Goal: Find specific page/section: Find specific page/section

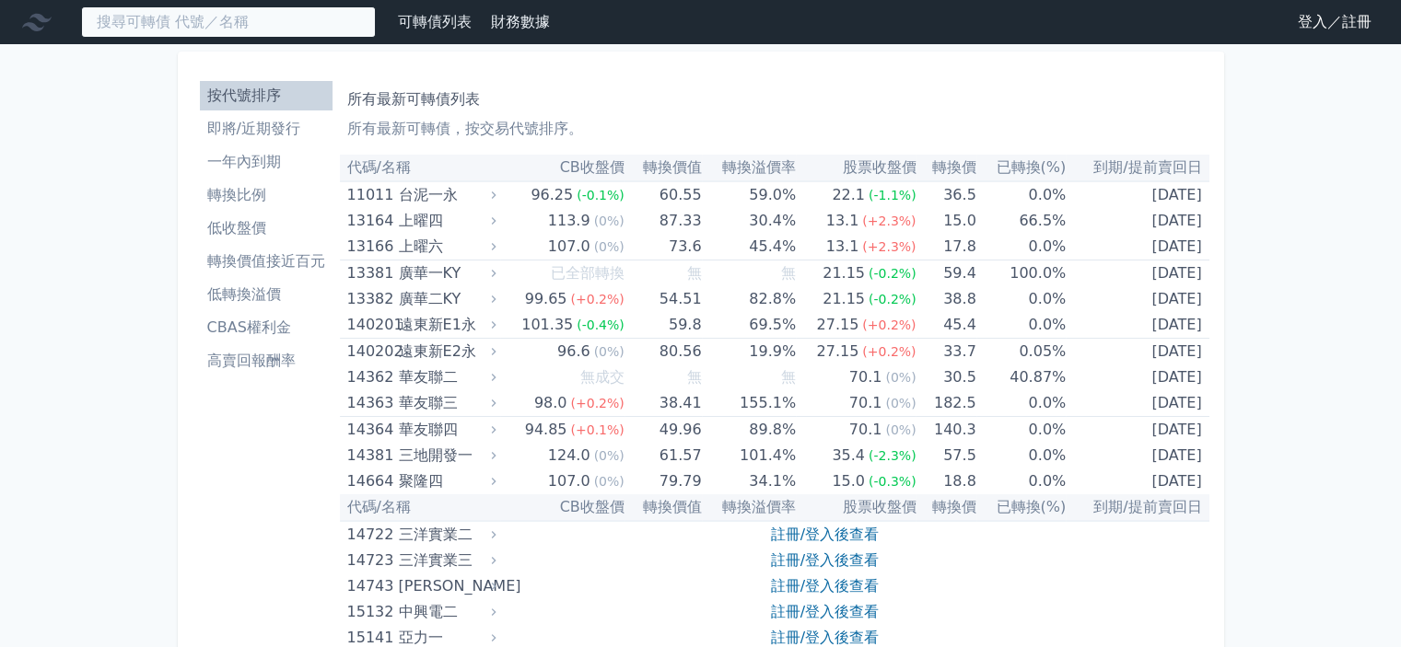
click at [188, 25] on input at bounding box center [228, 21] width 295 height 31
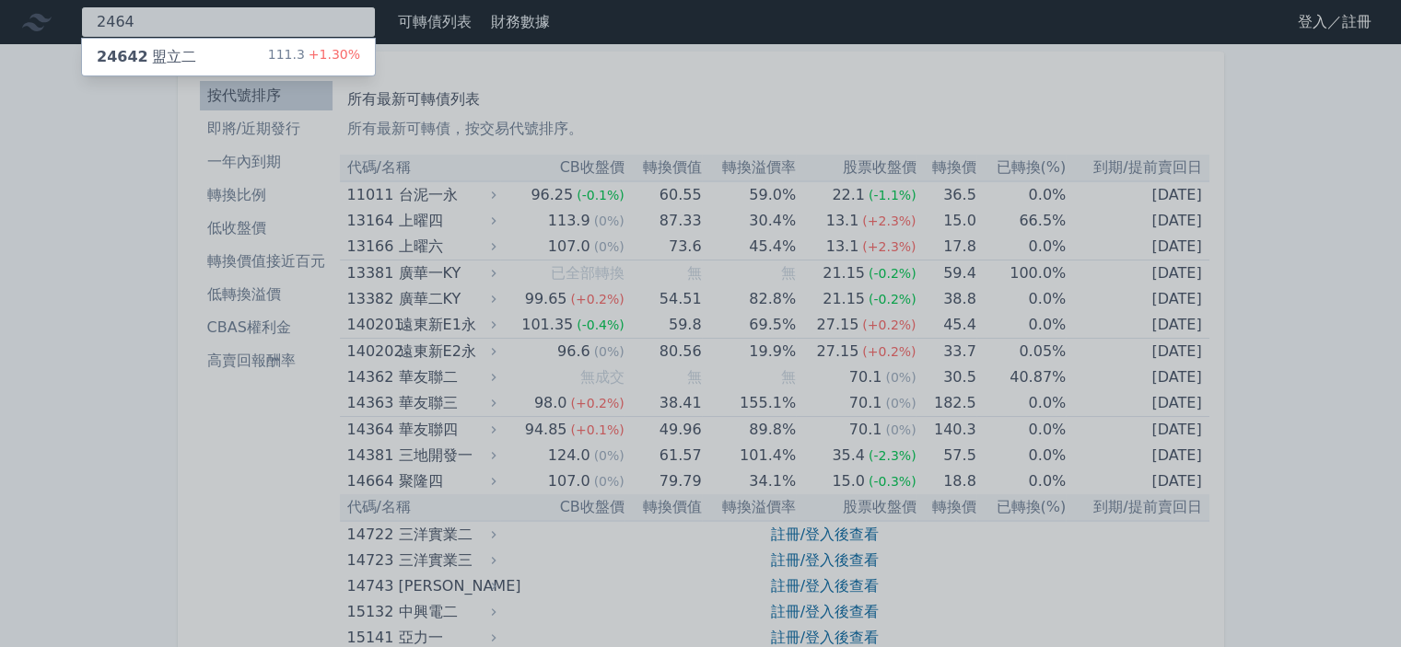
type input "2464"
click at [199, 43] on div "24642 盟立二 111.3 +1.30%" at bounding box center [228, 57] width 293 height 37
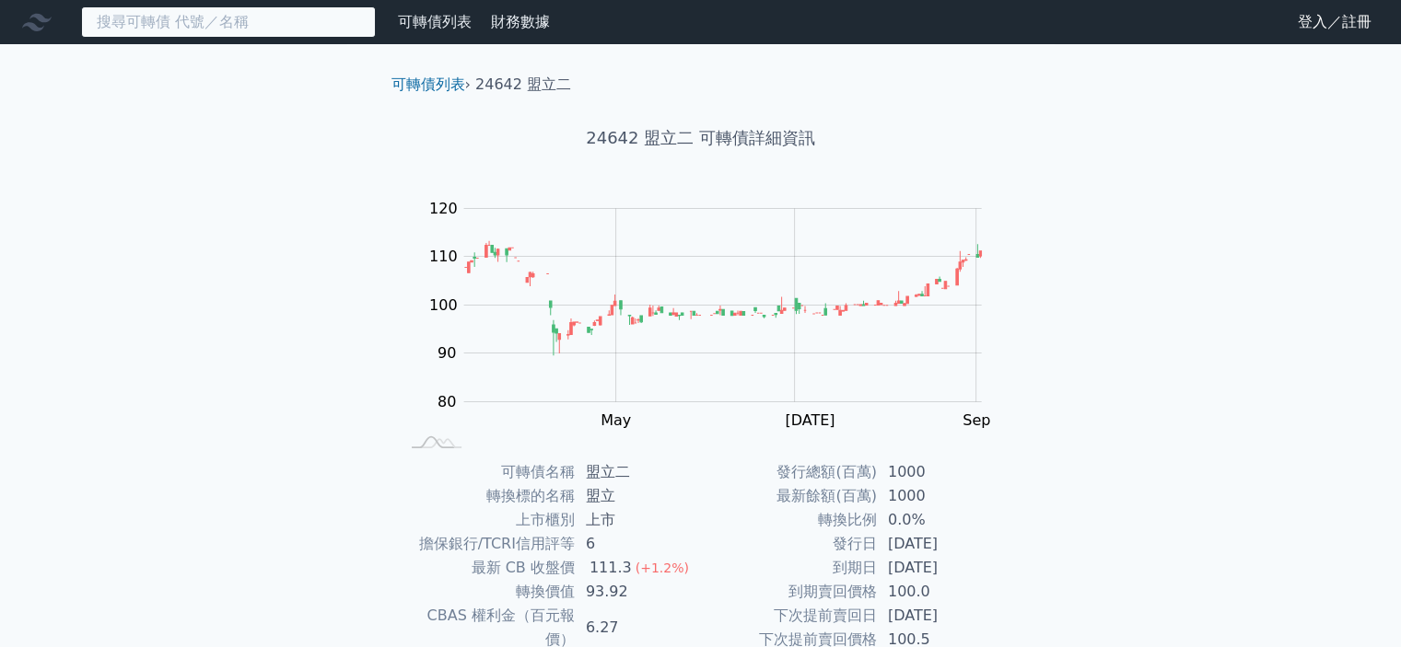
click at [232, 14] on input at bounding box center [228, 21] width 295 height 31
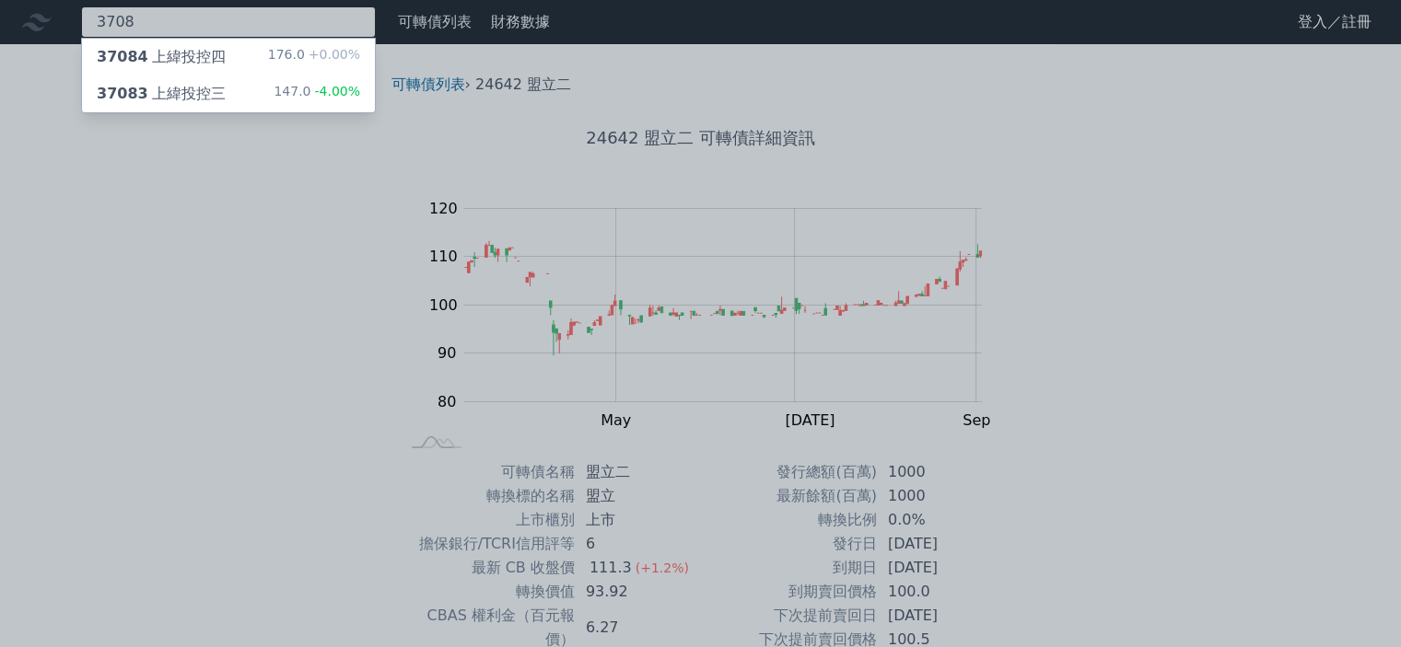
type input "3708"
click at [160, 91] on div "37083 上緯投控三" at bounding box center [161, 94] width 129 height 22
